Goal: Find specific page/section: Find specific page/section

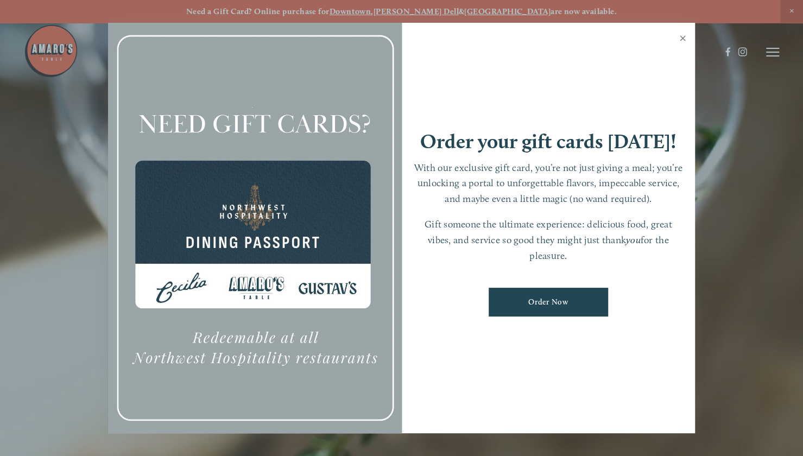
click at [684, 40] on link "Close" at bounding box center [682, 39] width 21 height 30
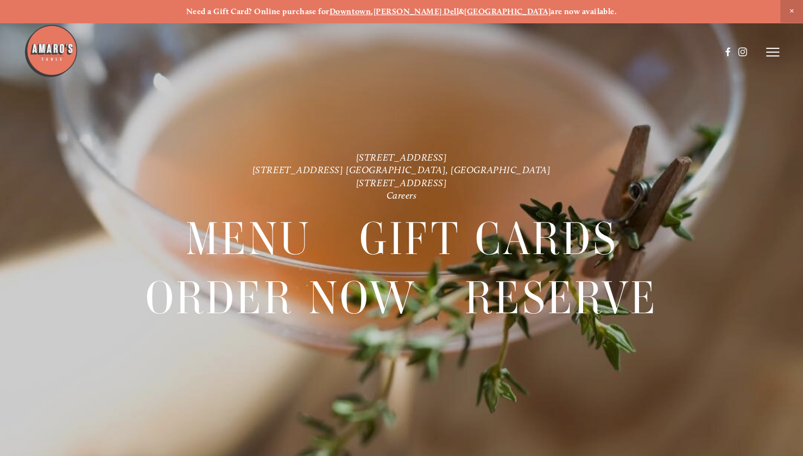
click at [770, 55] on icon at bounding box center [772, 52] width 13 height 10
click at [580, 50] on span "Menu" at bounding box center [578, 51] width 20 height 9
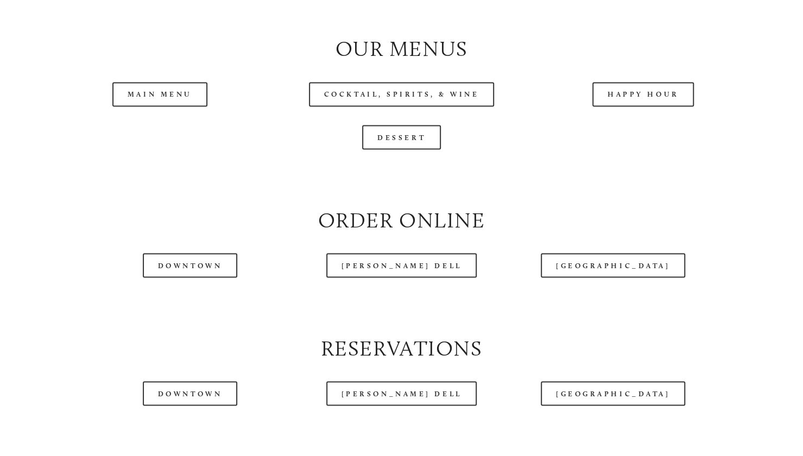
scroll to position [1127, 0]
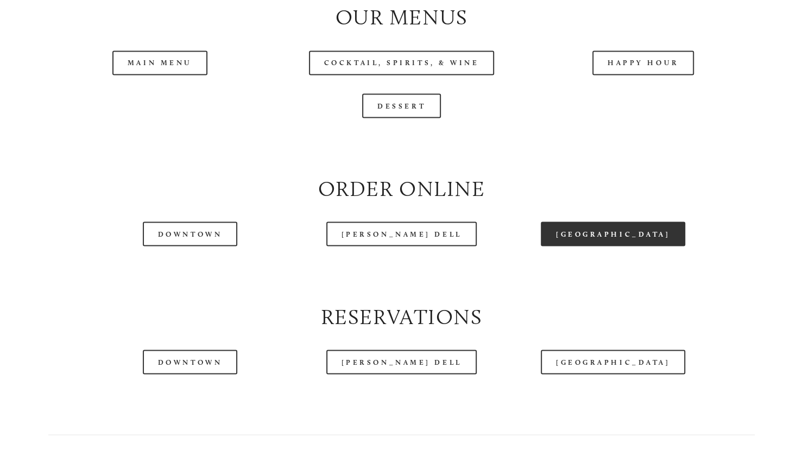
click at [601, 246] on link "[GEOGRAPHIC_DATA]" at bounding box center [613, 233] width 144 height 24
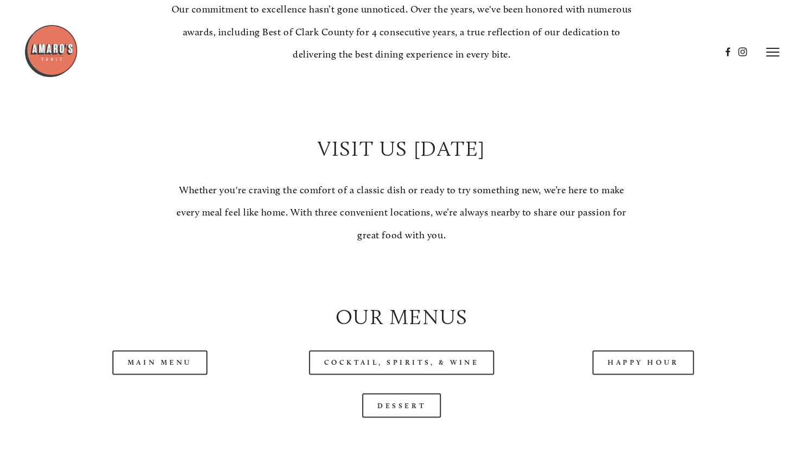
scroll to position [800, 0]
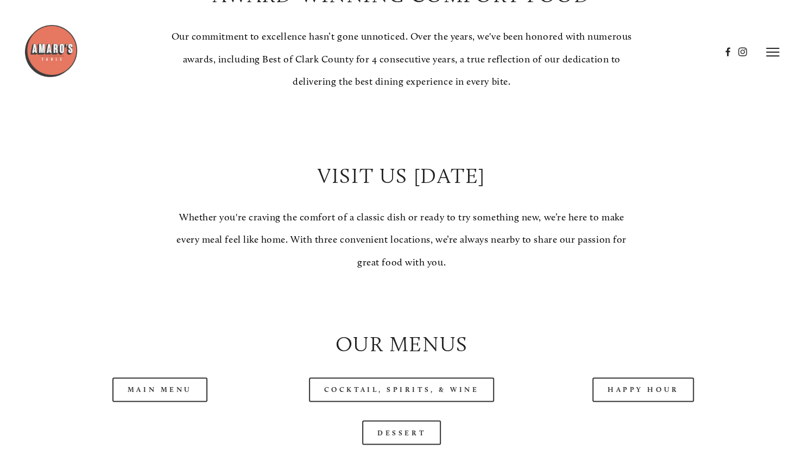
click at [764, 56] on header "Menu Order Now Visit Gallery 0" at bounding box center [401, 52] width 755 height 104
click at [769, 52] on icon at bounding box center [772, 52] width 13 height 10
click at [579, 50] on span "Menu" at bounding box center [578, 51] width 20 height 9
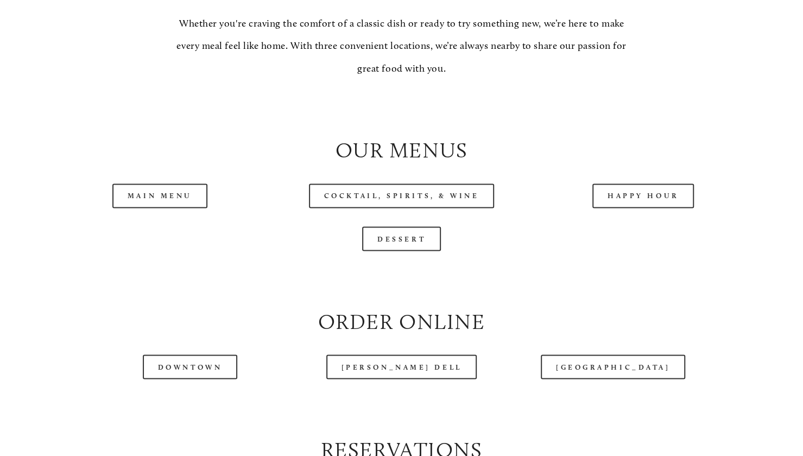
scroll to position [1096, 0]
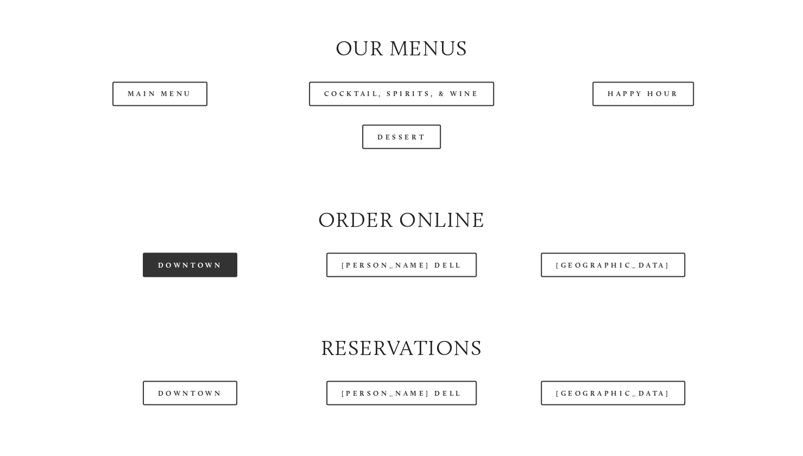
click at [189, 277] on link "Downtown" at bounding box center [190, 264] width 94 height 24
click at [203, 277] on link "Downtown" at bounding box center [190, 264] width 94 height 24
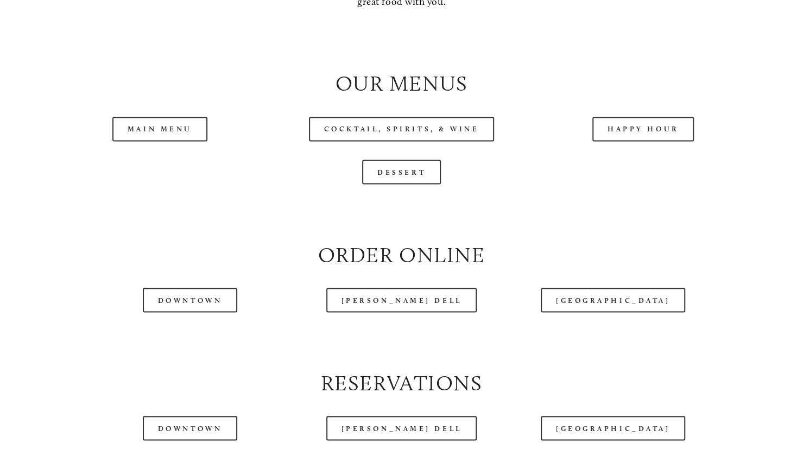
scroll to position [1064, 0]
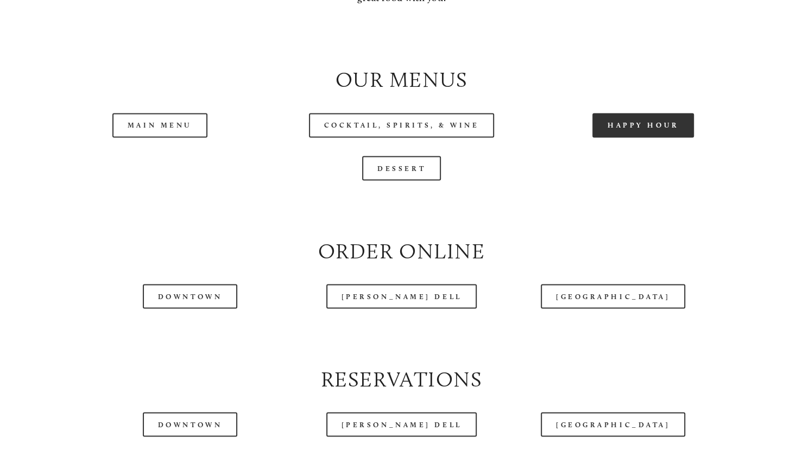
click at [646, 137] on link "Happy Hour" at bounding box center [643, 125] width 102 height 24
